Goal: Find specific page/section: Find specific page/section

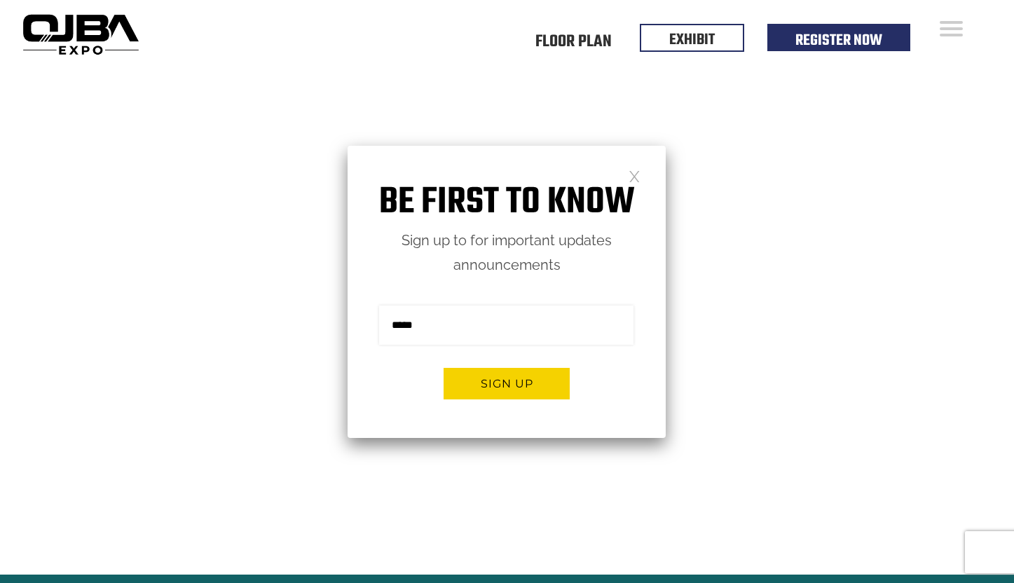
click at [630, 173] on link at bounding box center [635, 176] width 12 height 12
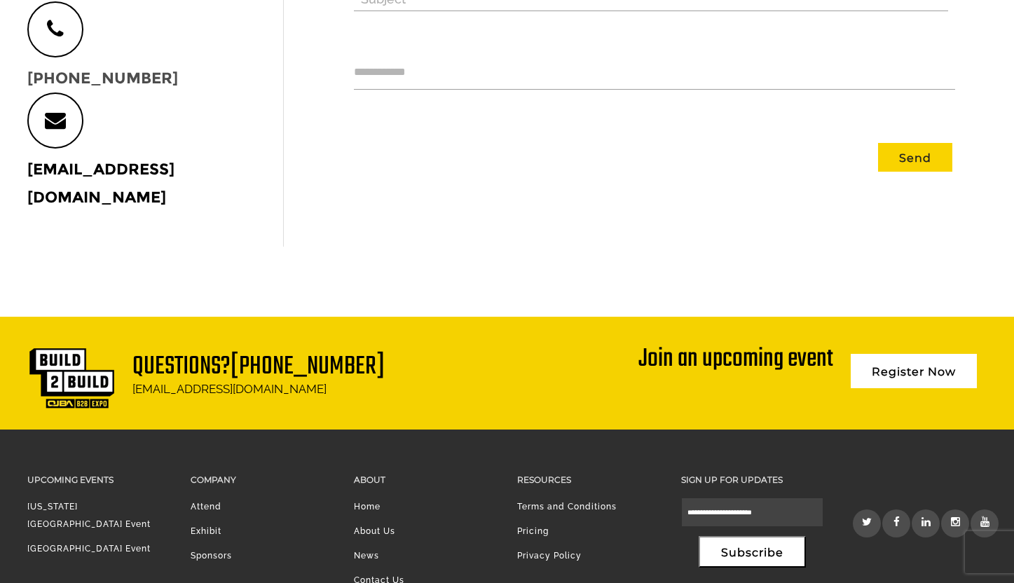
scroll to position [668, 0]
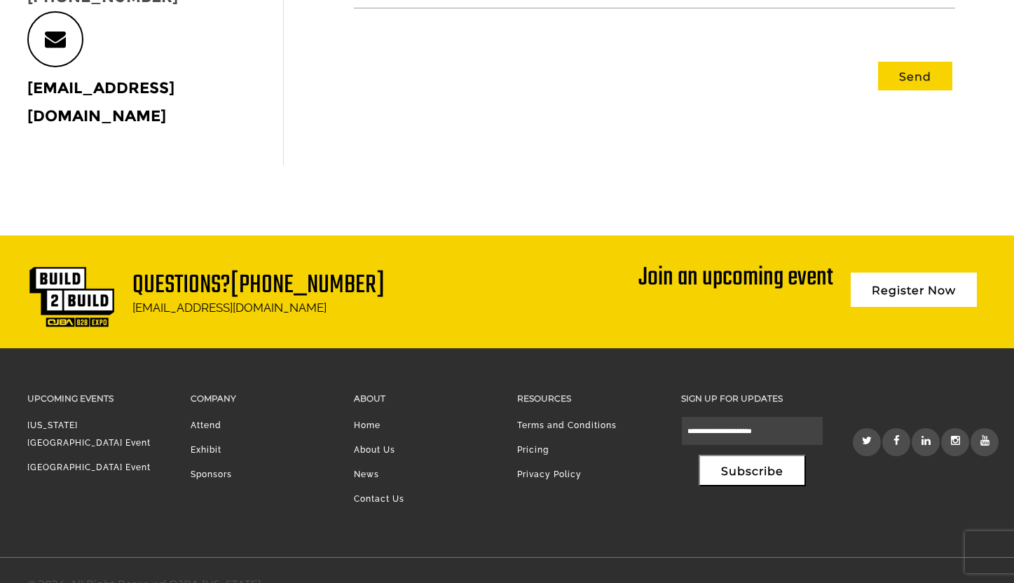
click at [364, 441] on li "About Us" at bounding box center [425, 453] width 142 height 25
click at [369, 445] on link "About Us" at bounding box center [374, 450] width 41 height 10
